Goal: Book appointment/travel/reservation

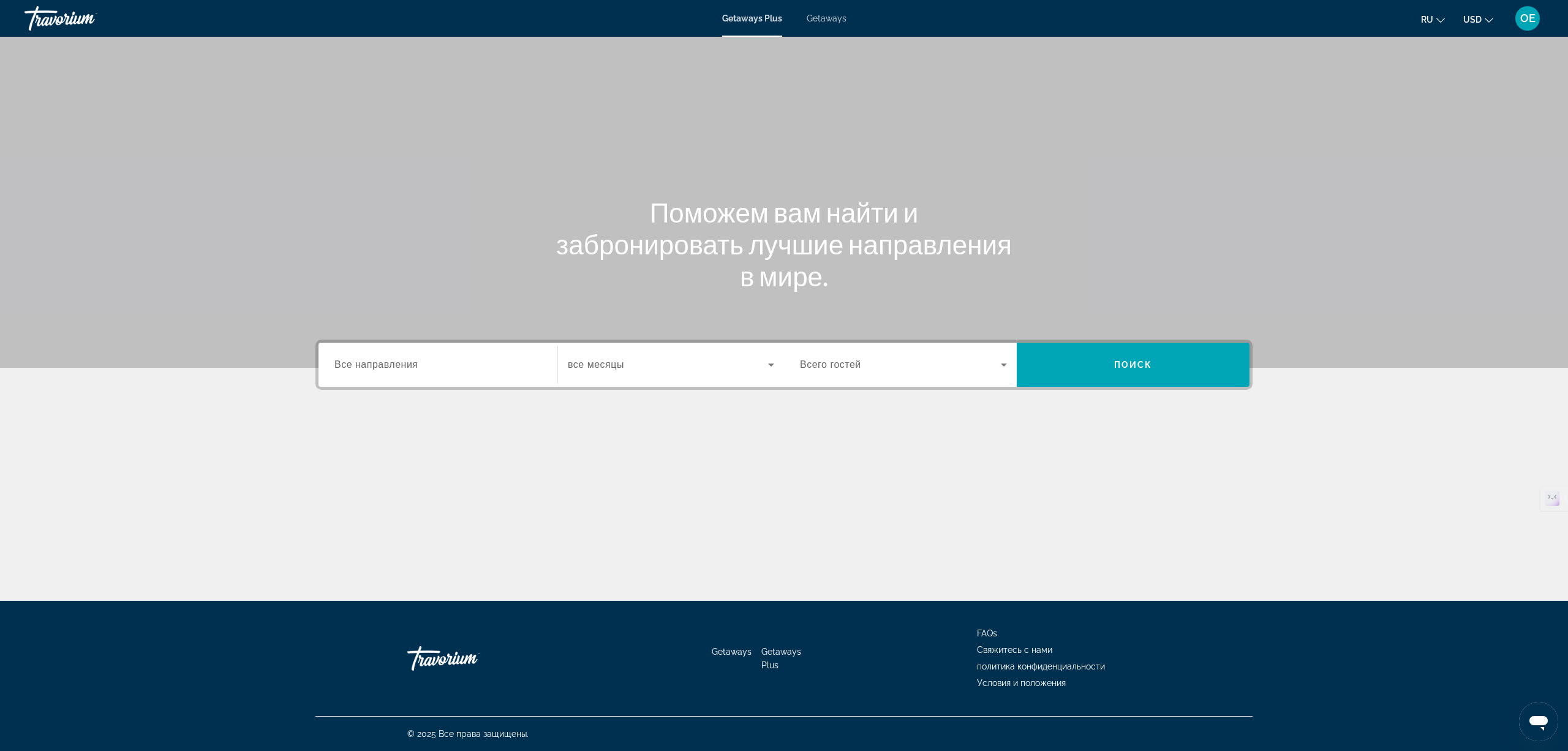
click at [1466, 18] on span "USD" at bounding box center [1472, 19] width 18 height 10
click at [1466, 115] on button "EUR (€)" at bounding box center [1453, 113] width 60 height 16
click at [398, 359] on span "Все направления" at bounding box center [377, 364] width 84 height 11
click at [398, 358] on input "Destination Все направления" at bounding box center [438, 364] width 207 height 14
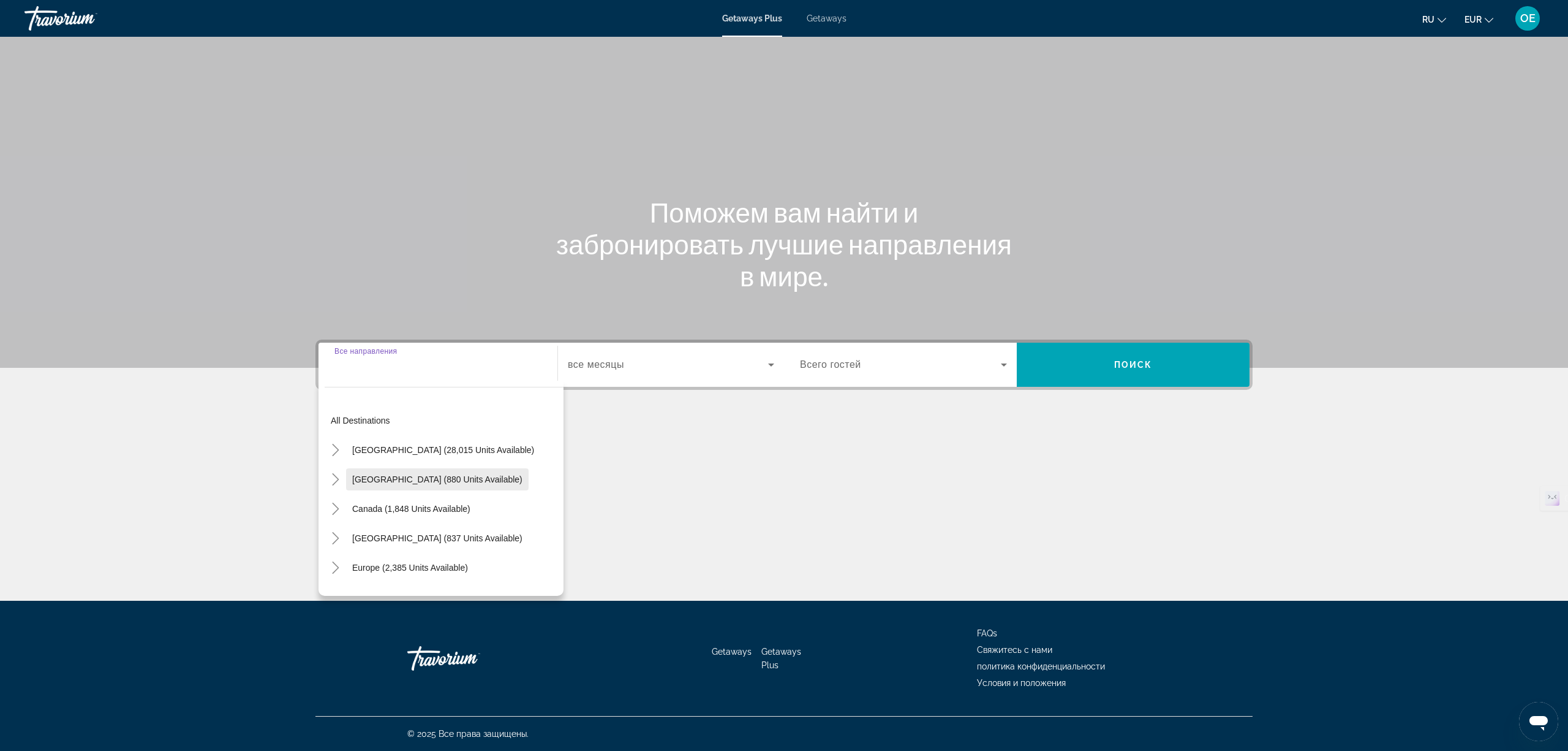
scroll to position [81, 0]
click at [327, 484] on mat-icon "Toggle Europe (2,385 units available)" at bounding box center [336, 486] width 21 height 21
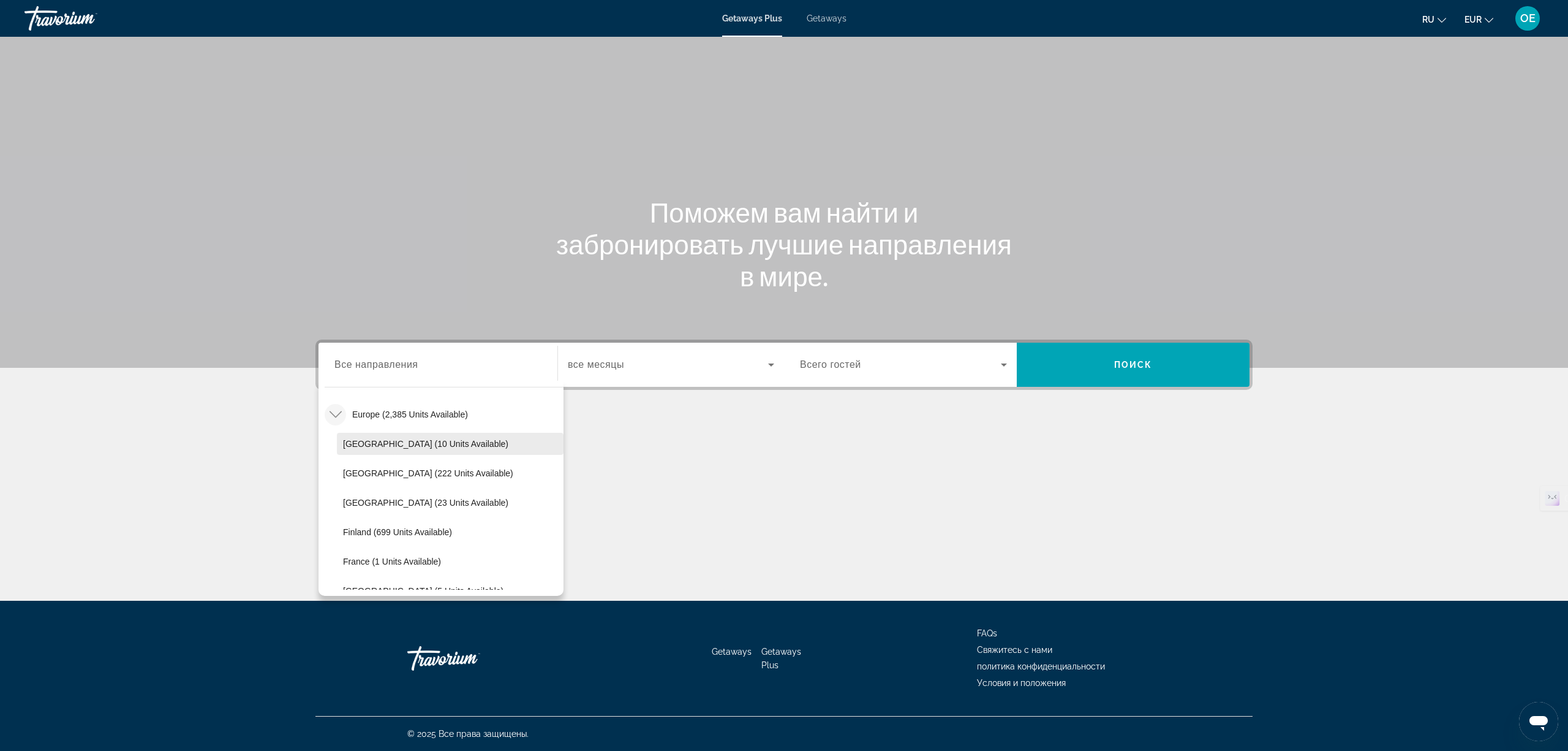
scroll to position [235, 0]
click at [380, 478] on span "France (1 units available)" at bounding box center [392, 479] width 98 height 10
type input "**********"
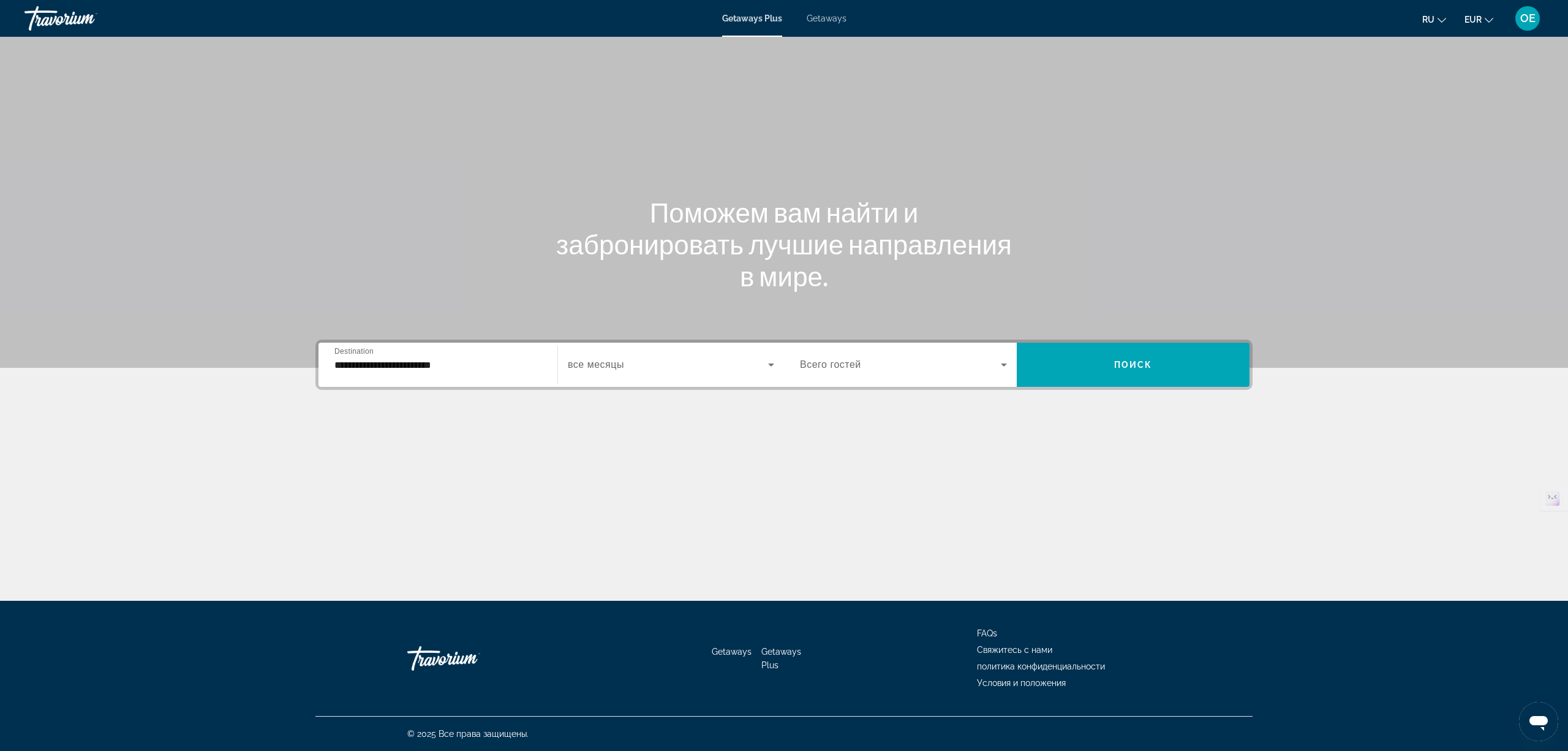
click at [620, 359] on span "все месяцы" at bounding box center [596, 364] width 56 height 11
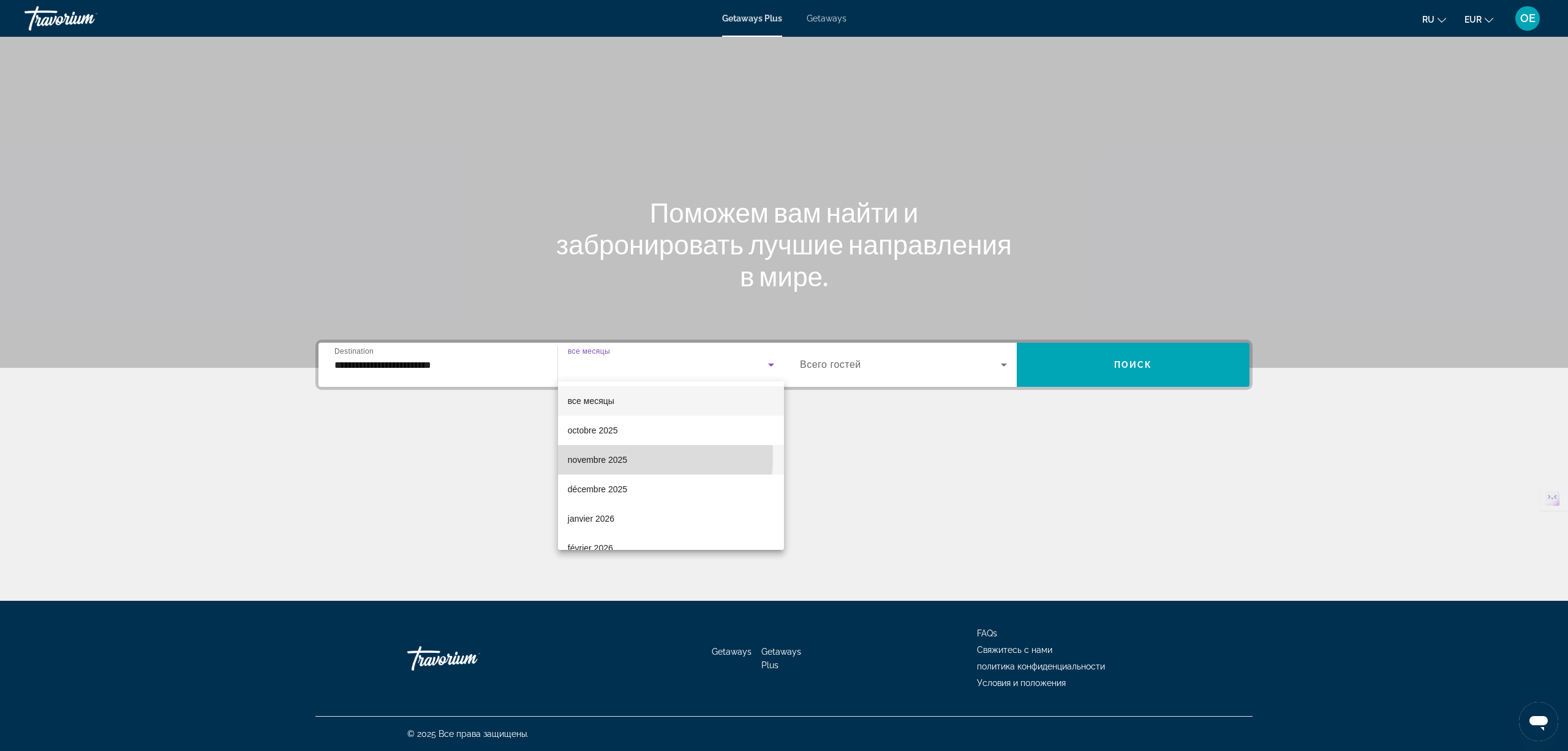
click at [597, 456] on span "novembre 2025" at bounding box center [598, 459] width 59 height 14
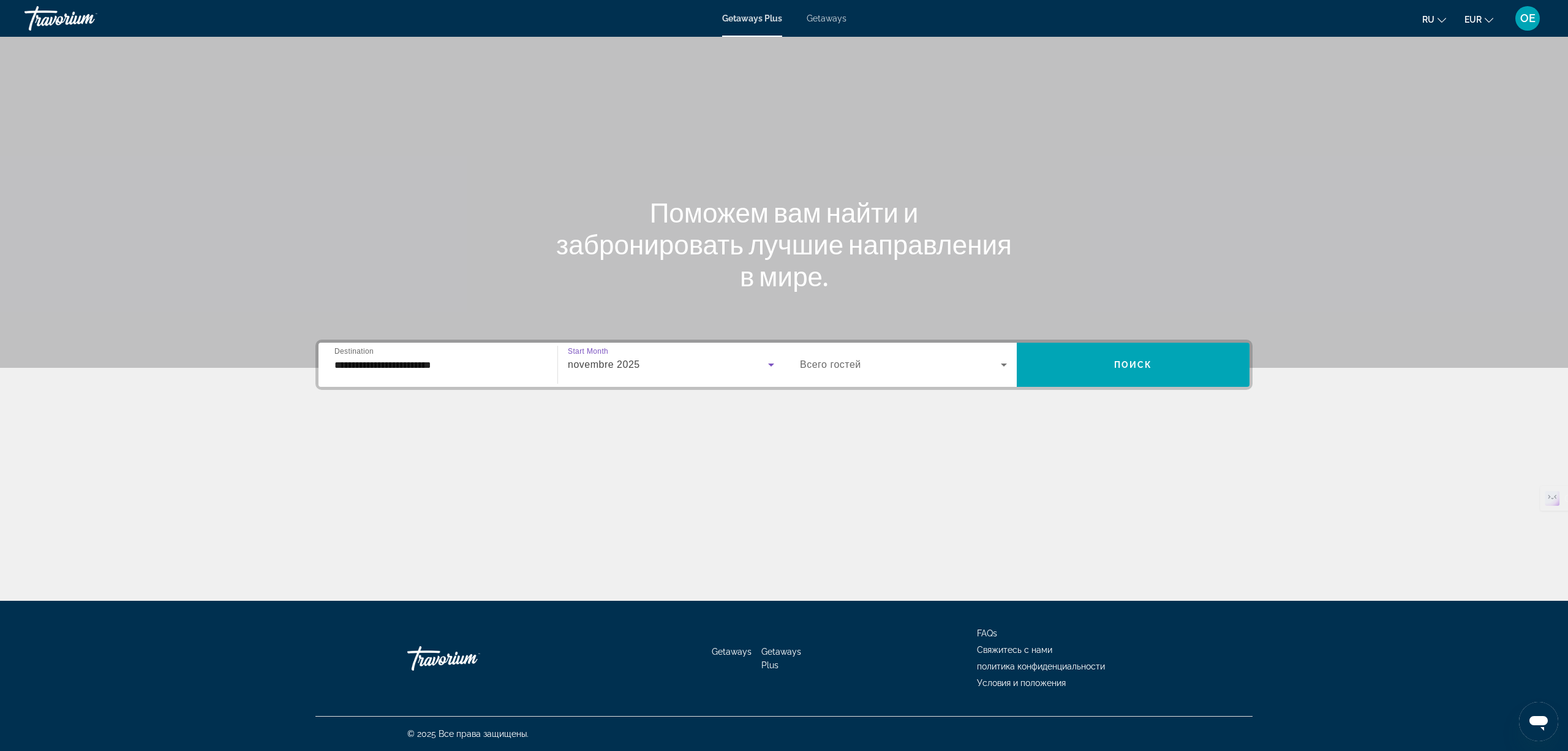
click at [906, 364] on span "Search widget" at bounding box center [901, 364] width 201 height 14
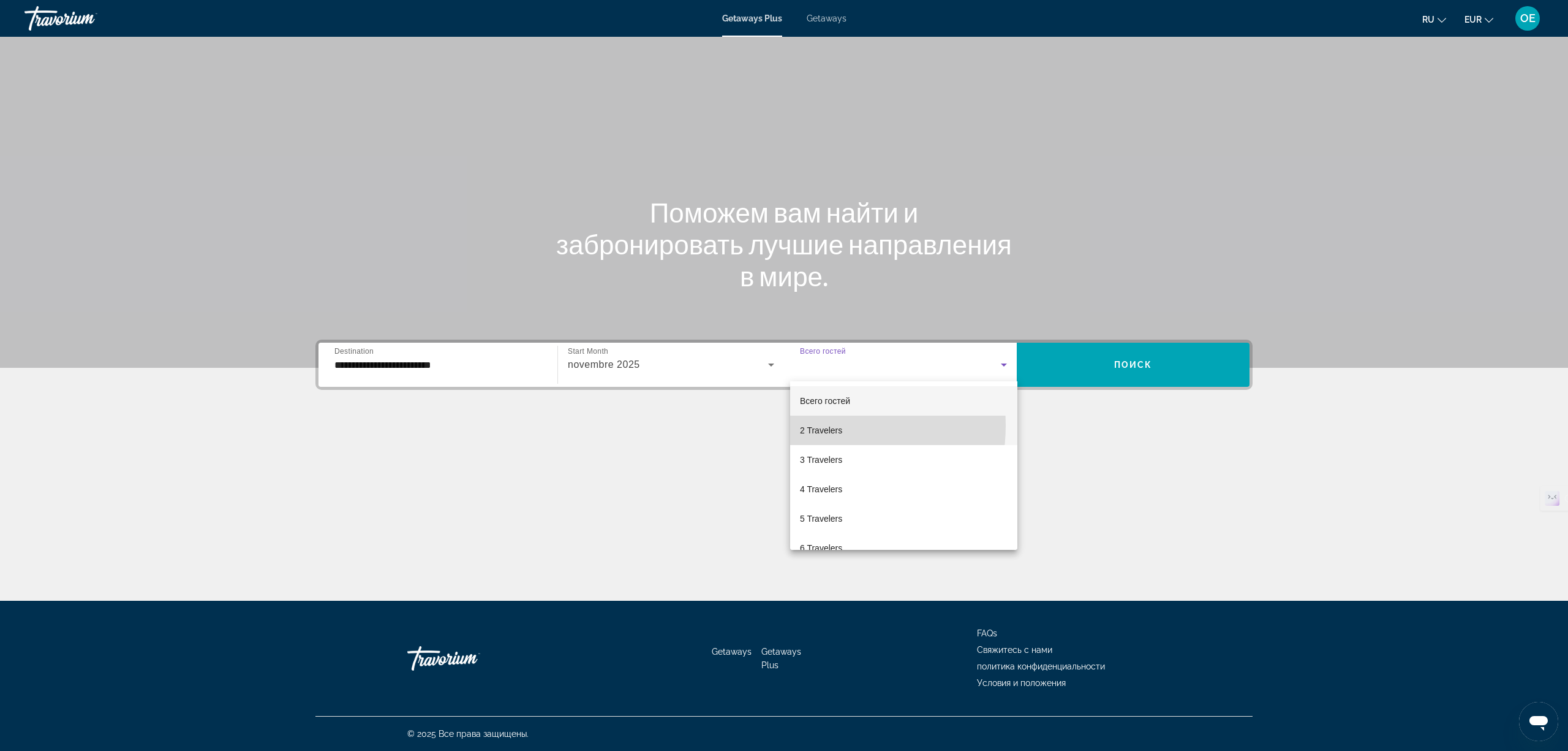
click at [814, 426] on span "2 Travelers" at bounding box center [821, 430] width 42 height 14
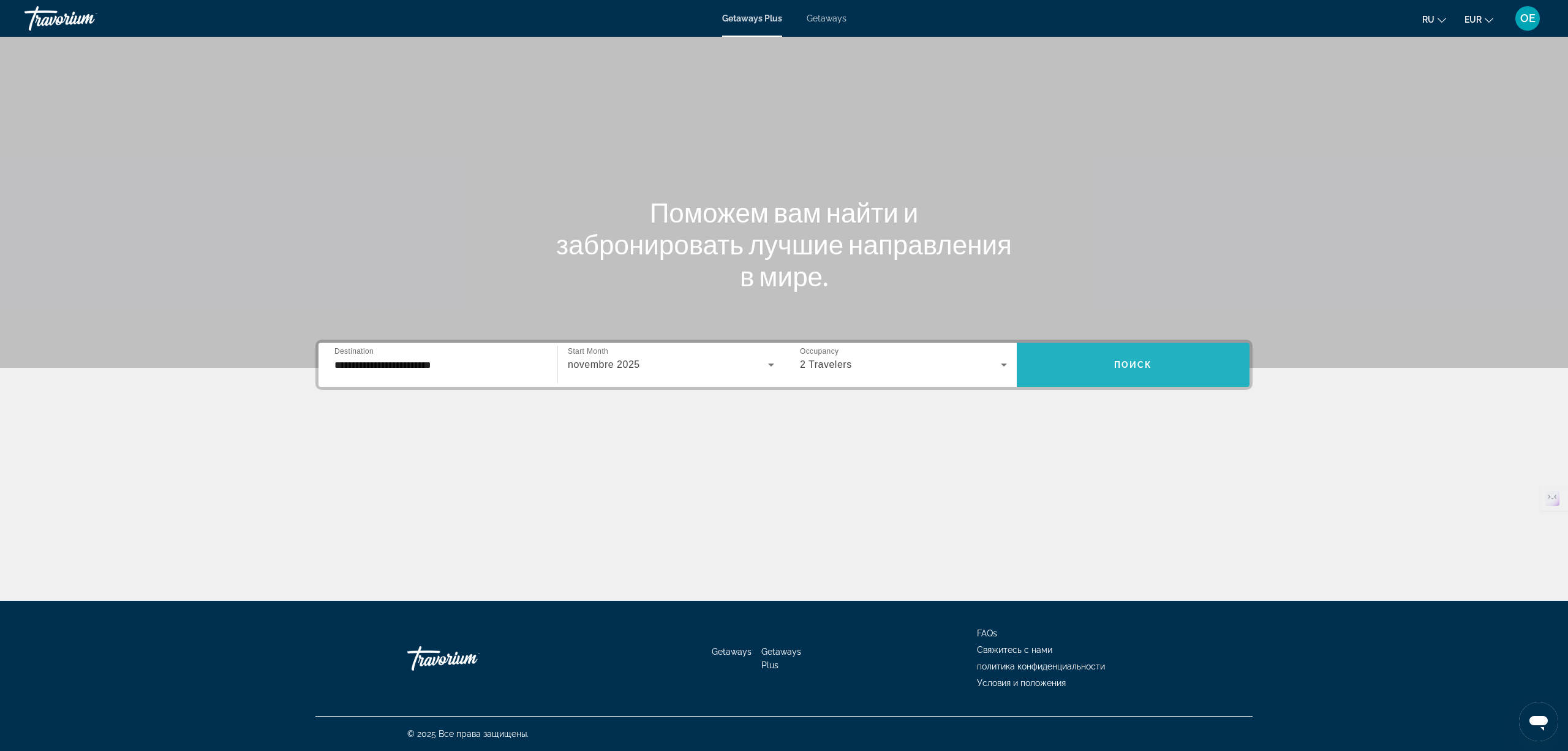
click at [1153, 357] on span "Search widget" at bounding box center [1133, 364] width 232 height 30
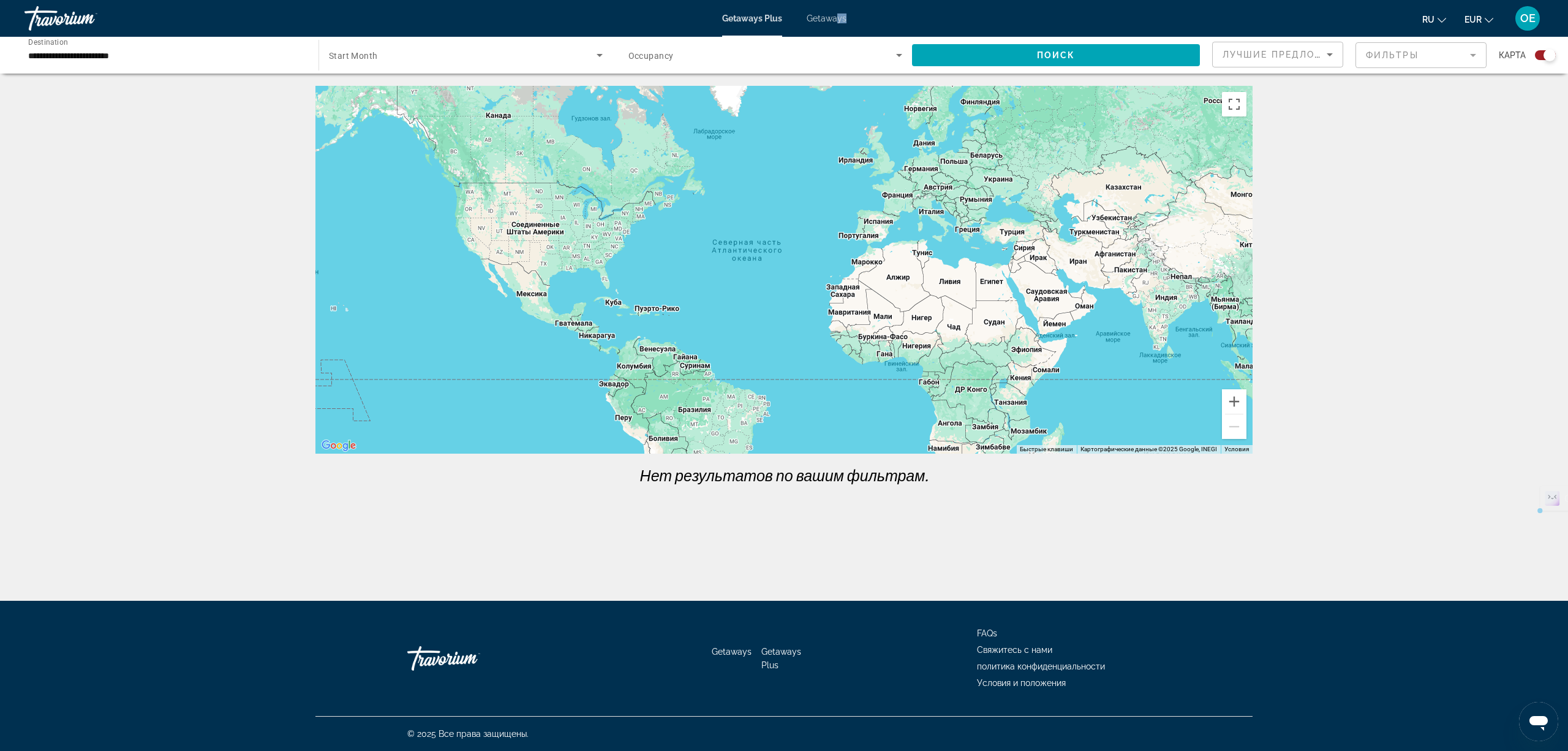
drag, startPoint x: 826, startPoint y: 20, endPoint x: 837, endPoint y: 18, distance: 11.2
click at [837, 18] on div "Getaways Plus Getaways ru English Español Français Italiano Português русский E…" at bounding box center [784, 18] width 1568 height 32
click at [822, 18] on span "Getaways" at bounding box center [827, 18] width 40 height 10
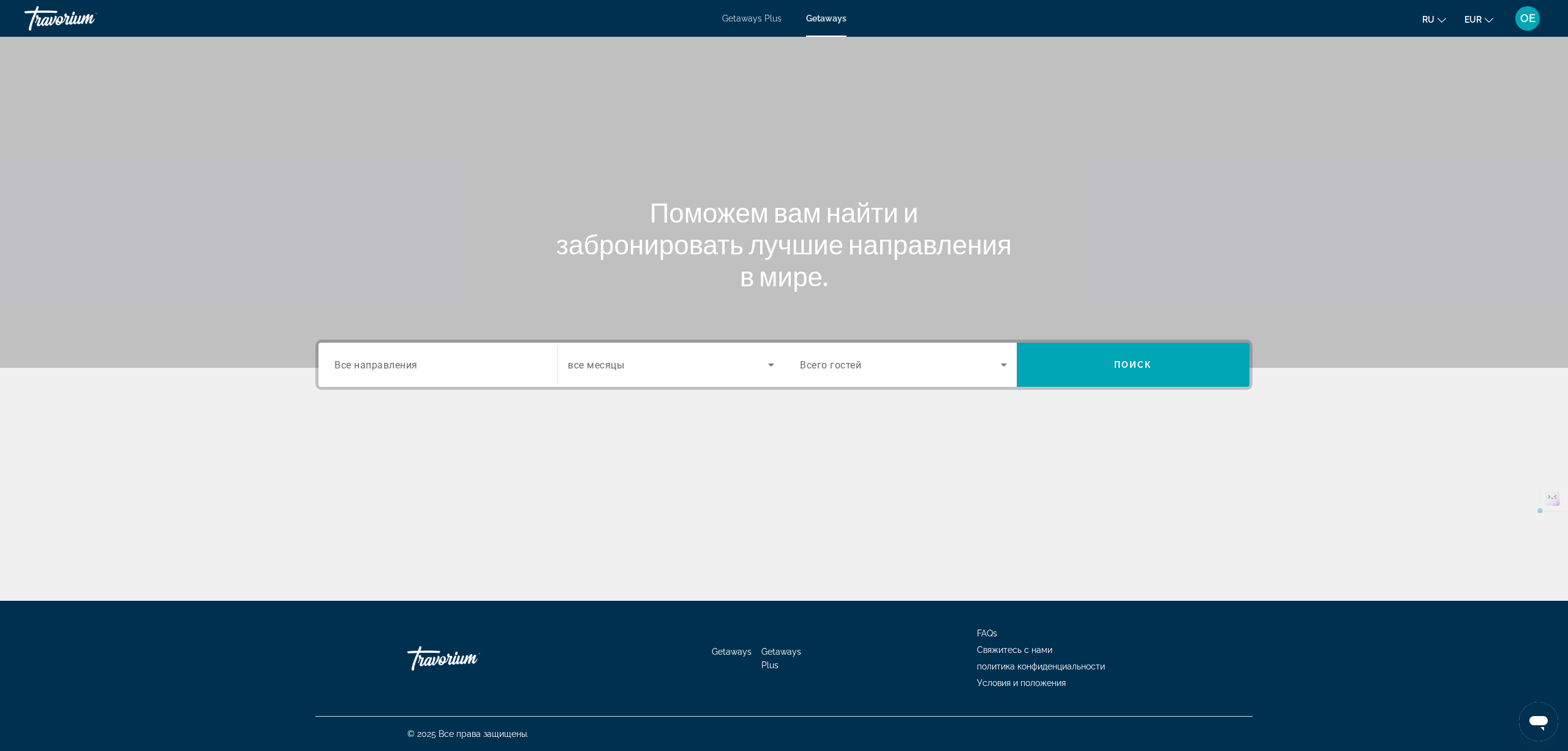
click at [418, 384] on div "Destination Все направления" at bounding box center [438, 364] width 227 height 44
click at [413, 365] on span "Все направления" at bounding box center [376, 364] width 83 height 11
click at [413, 365] on input "Destination Все направления" at bounding box center [438, 364] width 207 height 14
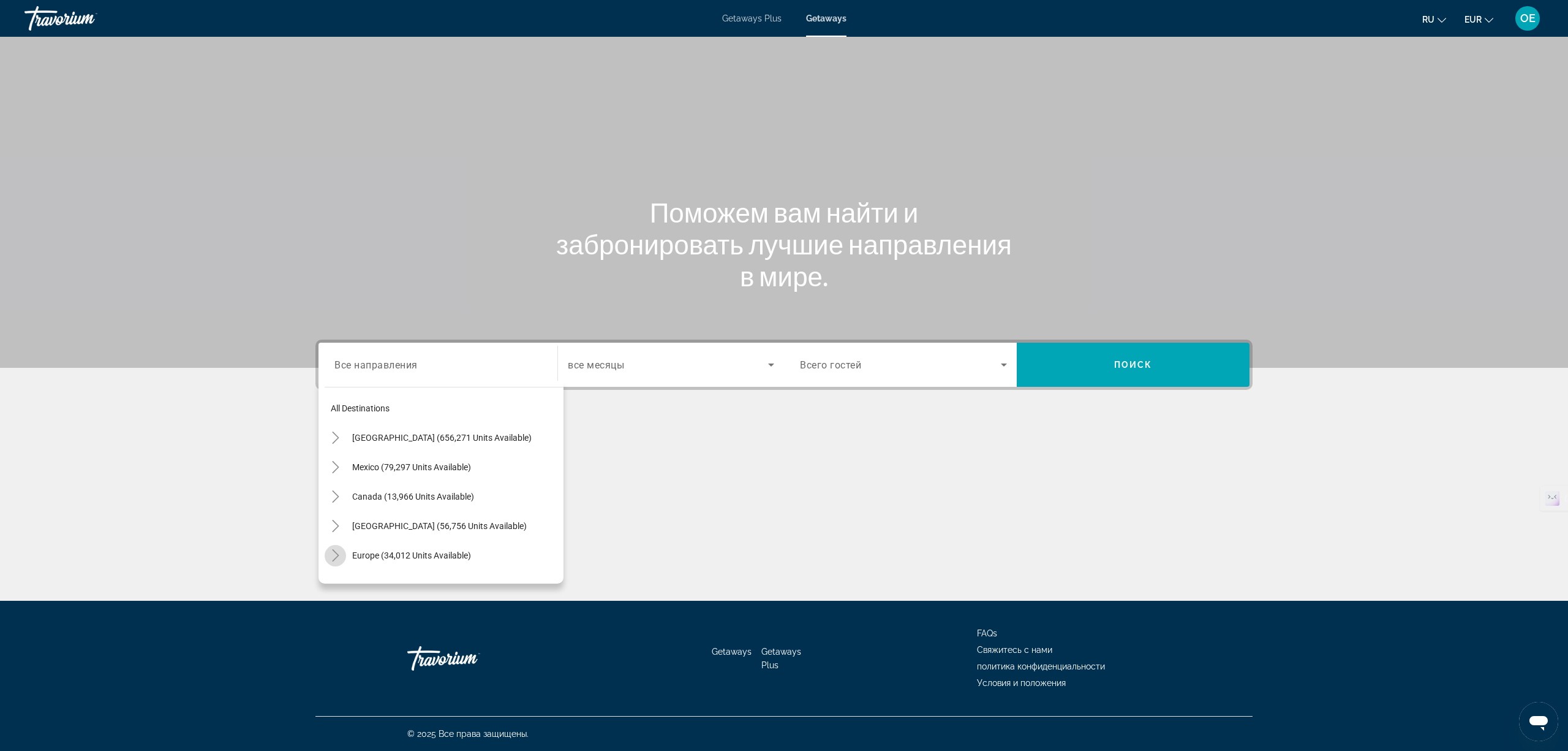
click at [332, 554] on icon "Toggle Europe (34,012 units available)" at bounding box center [336, 555] width 12 height 12
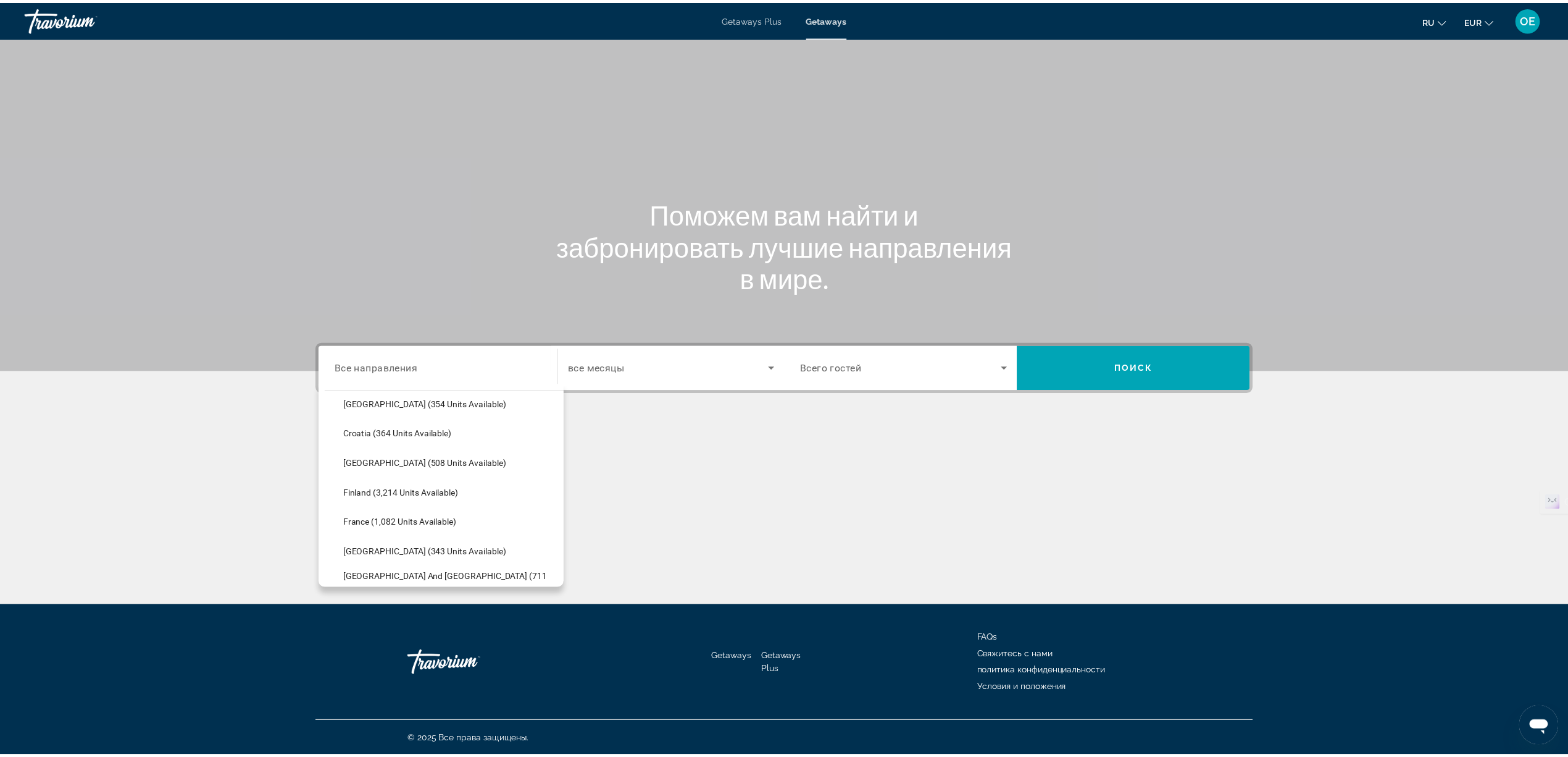
scroll to position [319, 0]
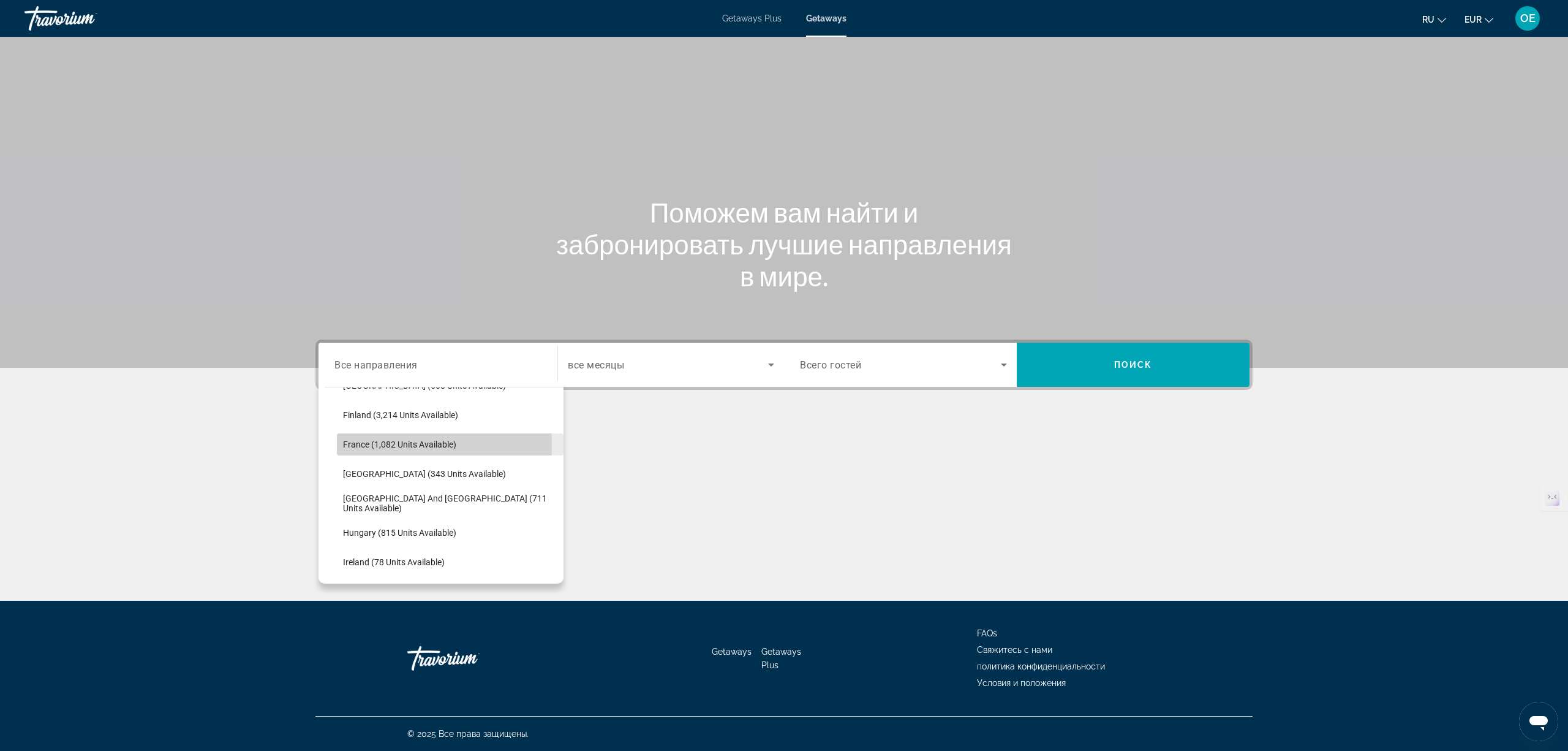
click at [351, 443] on span "France (1,082 units available)" at bounding box center [400, 444] width 114 height 10
type input "**********"
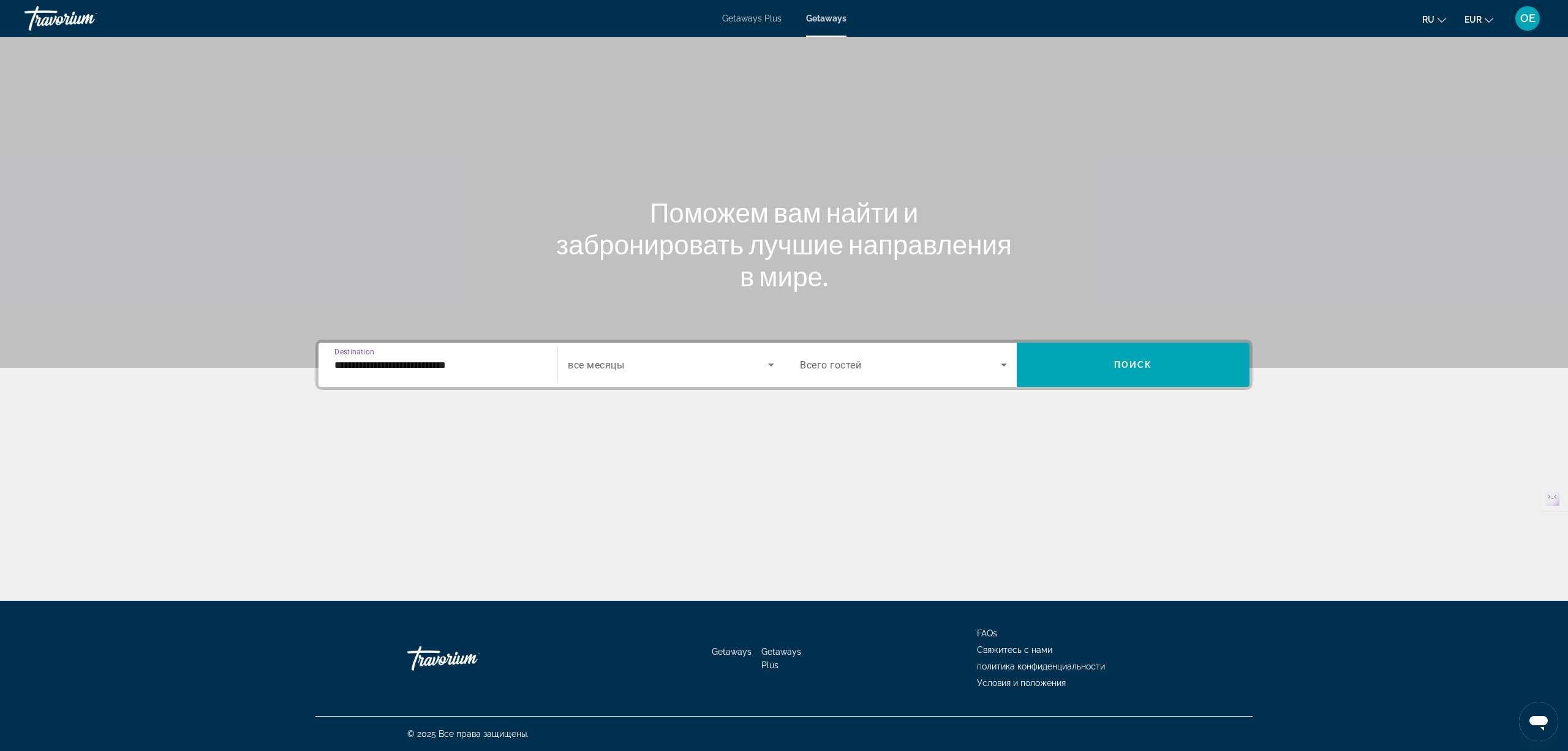
click at [617, 362] on span "все месяцы" at bounding box center [596, 364] width 56 height 11
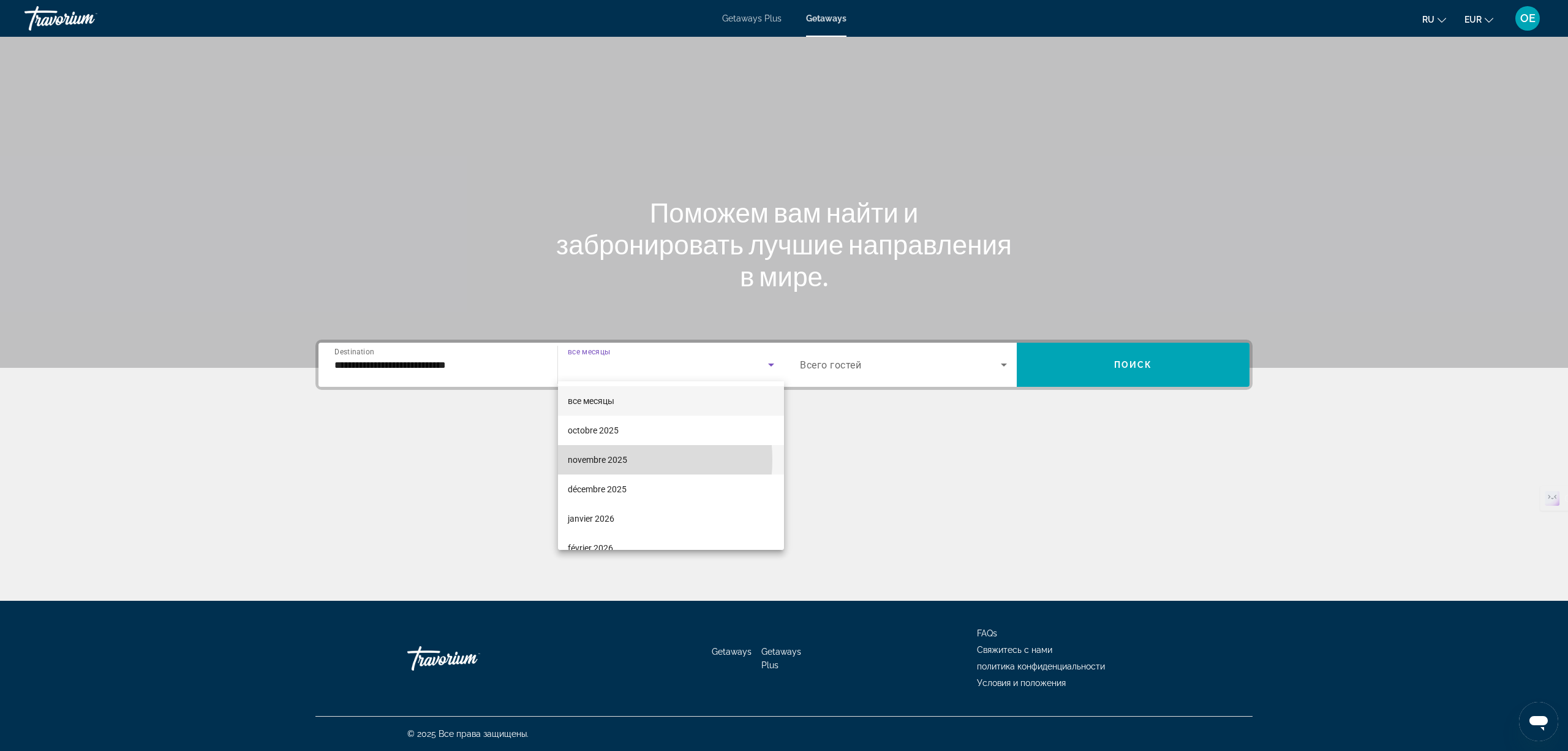
click at [595, 460] on span "novembre 2025" at bounding box center [598, 459] width 59 height 14
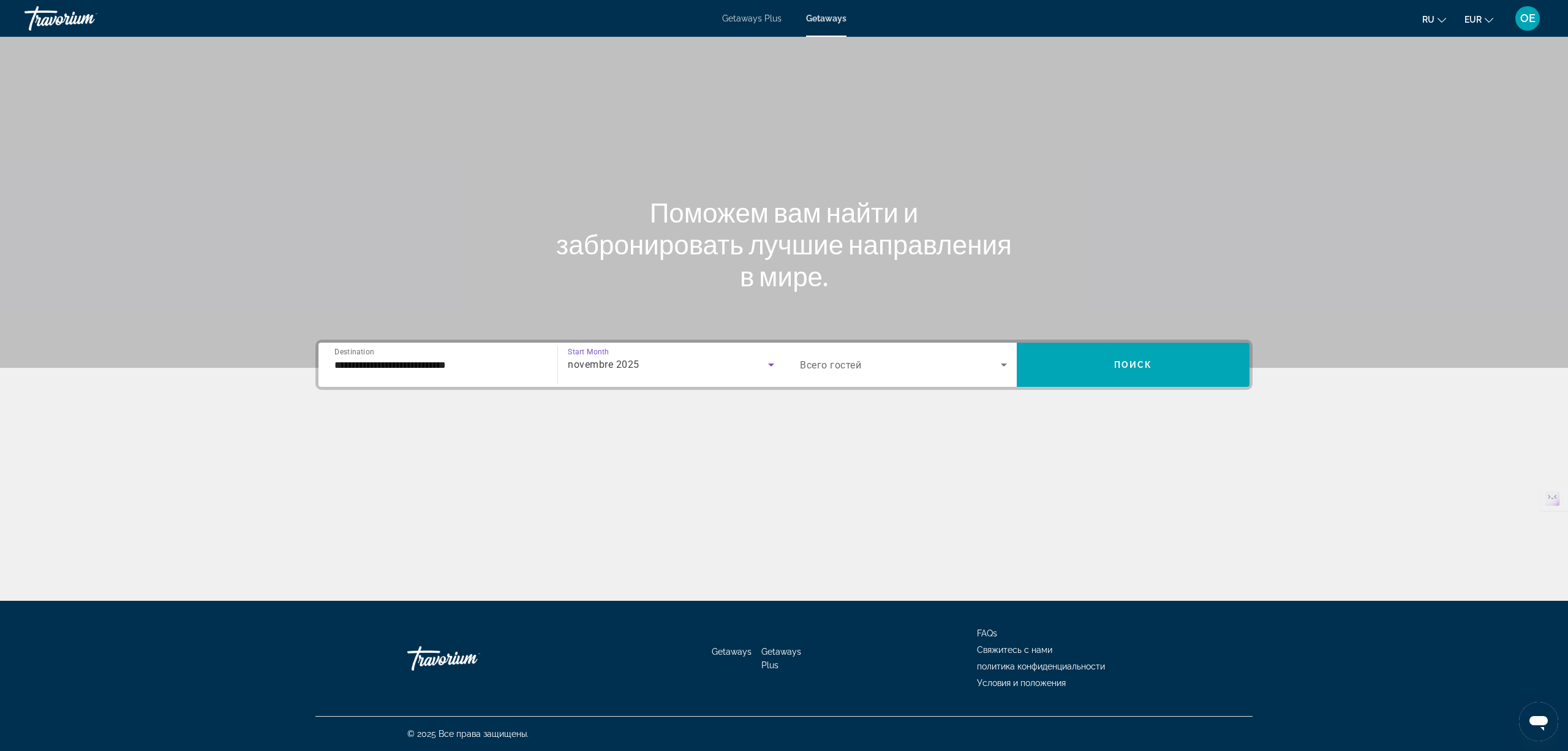
click at [854, 361] on span "Всего гостей" at bounding box center [831, 364] width 61 height 11
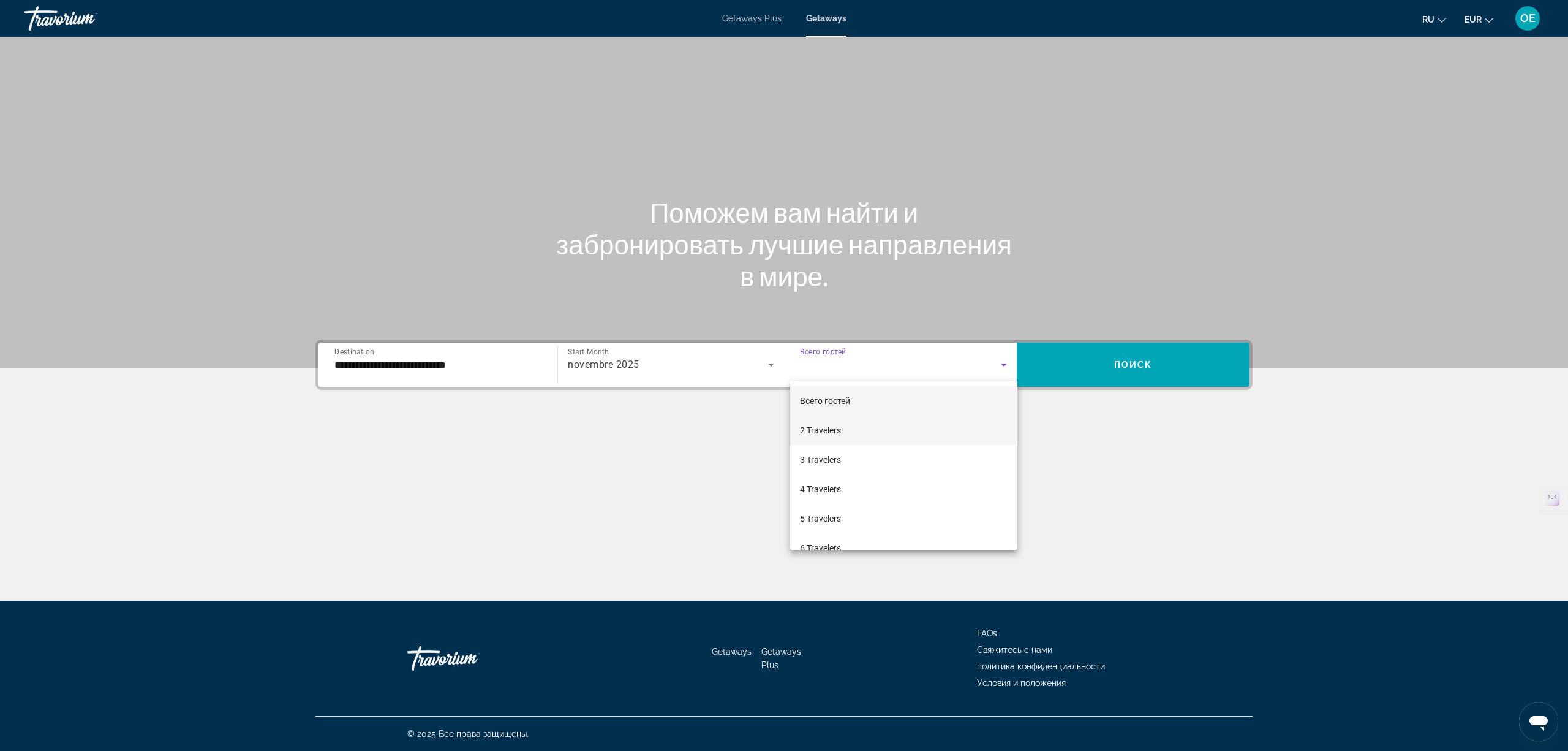
click at [843, 434] on mat-option "2 Travelers" at bounding box center [904, 430] width 228 height 30
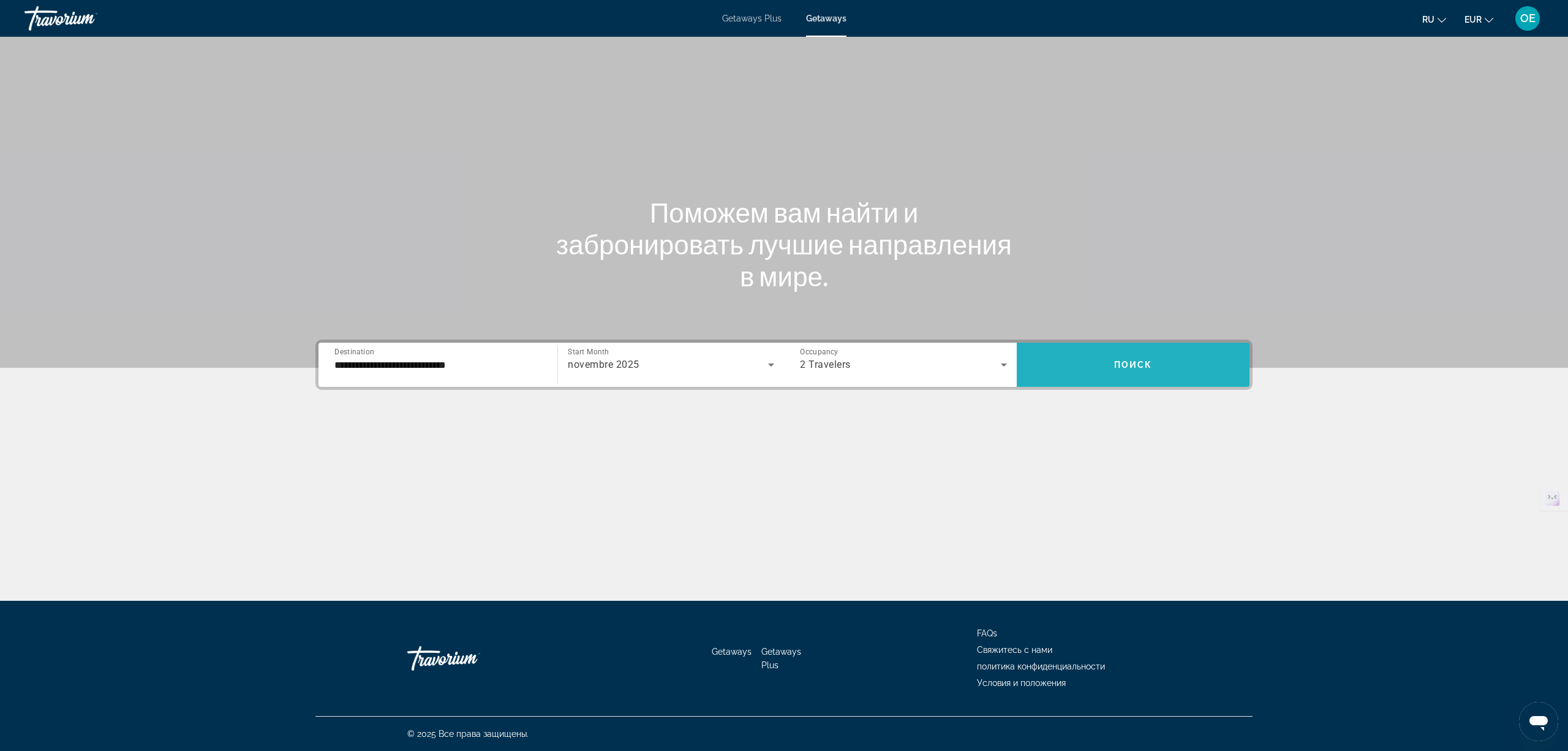
click at [1176, 376] on span "Search widget" at bounding box center [1133, 364] width 232 height 30
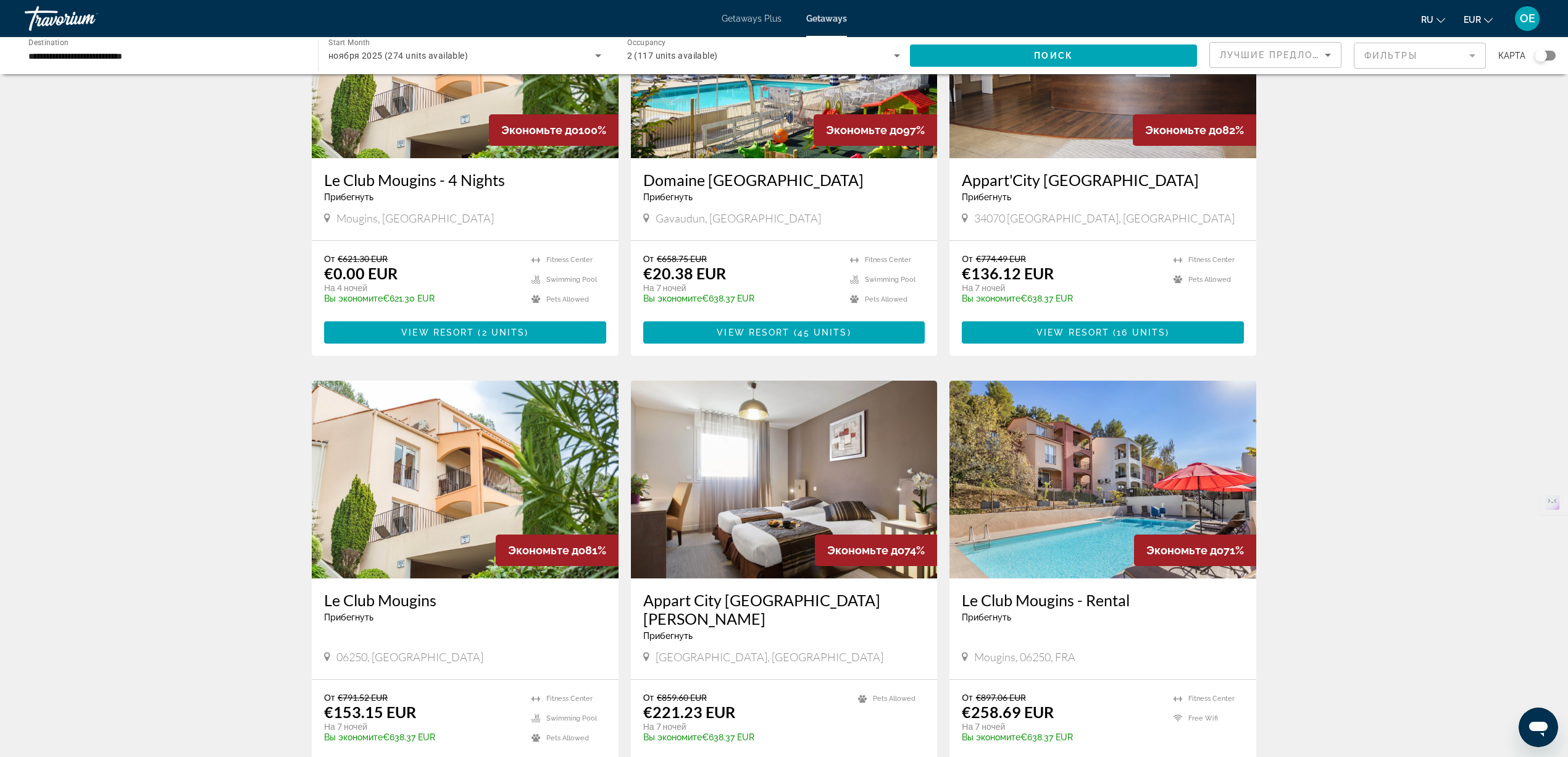
scroll to position [164, 0]
